Goal: Navigation & Orientation: Go to known website

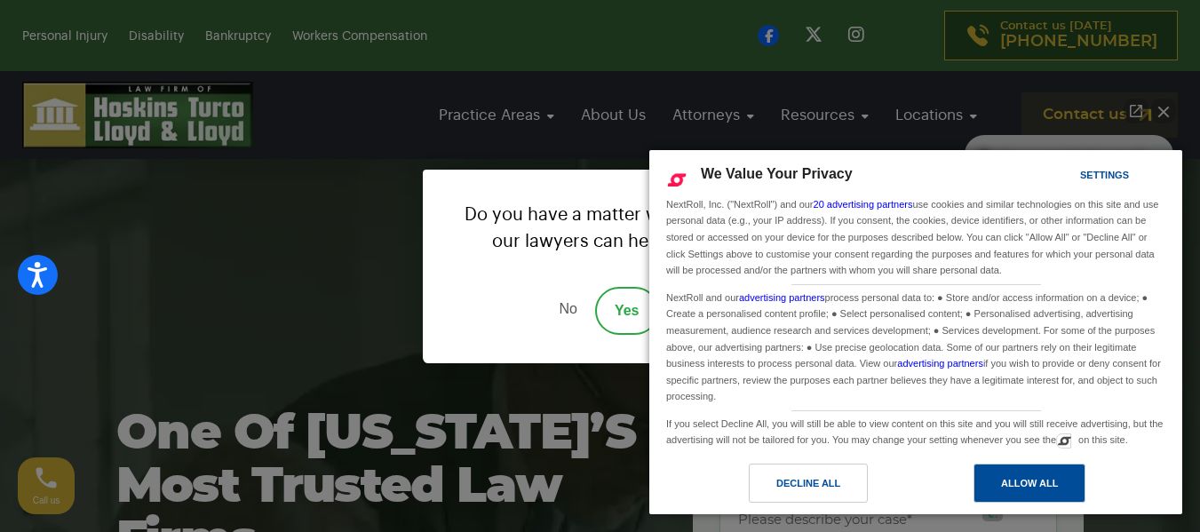
click at [1017, 486] on div "Allow All" at bounding box center [1029, 484] width 57 height 20
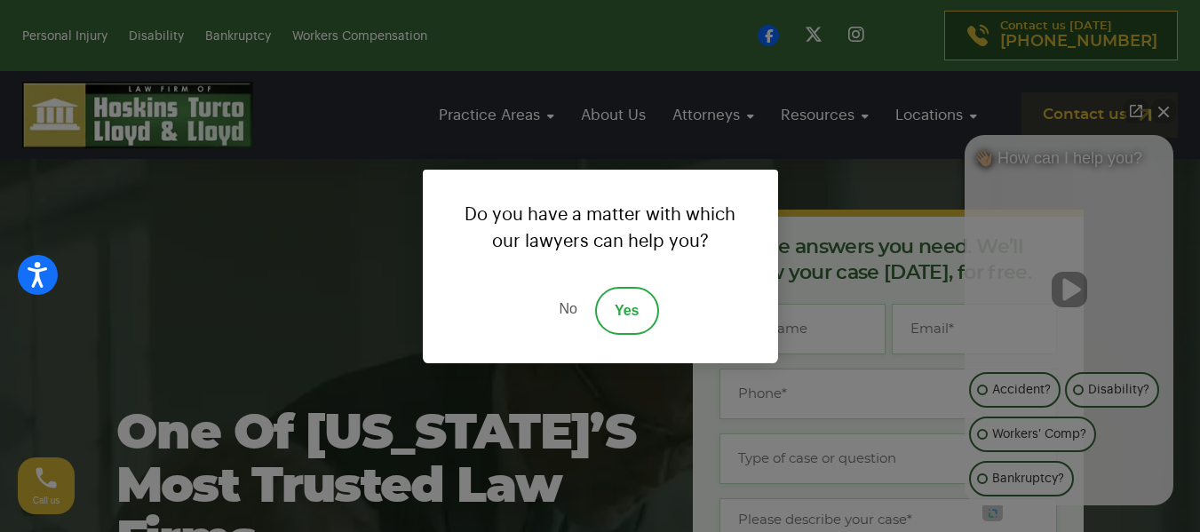
click at [565, 307] on link "No" at bounding box center [567, 311] width 53 height 48
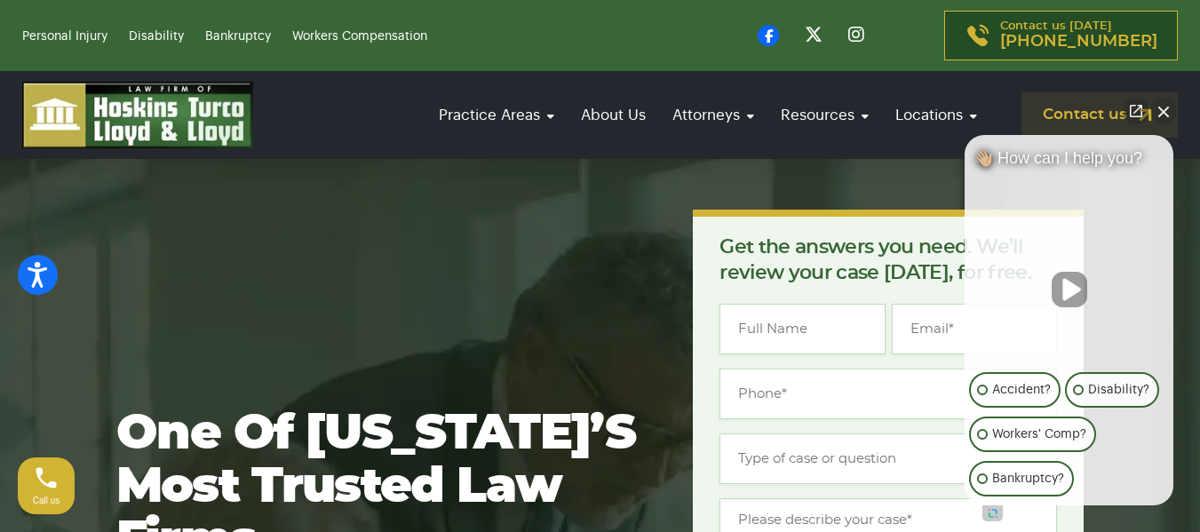
click at [1165, 108] on button "Close Intaker Chat Widget" at bounding box center [1163, 111] width 25 height 25
